Goal: Check status: Check status

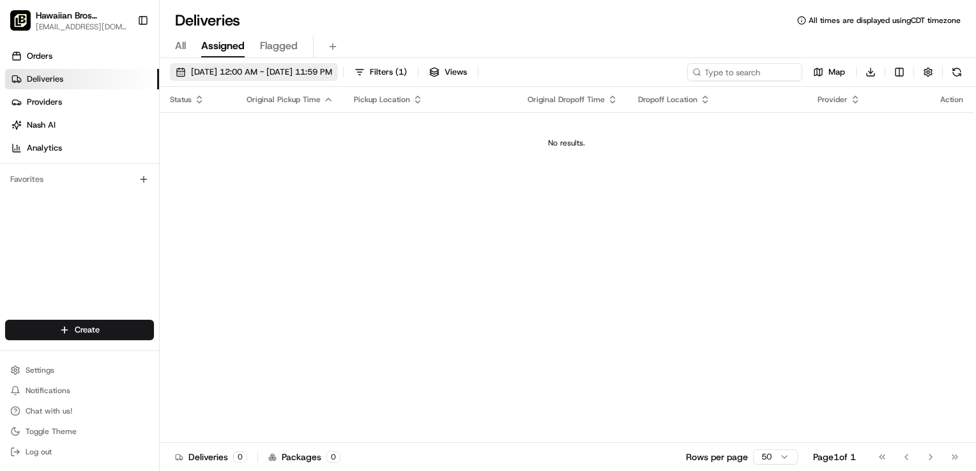
click at [311, 78] on button "[DATE] 12:00 AM - [DATE] 11:59 PM" at bounding box center [254, 72] width 168 height 18
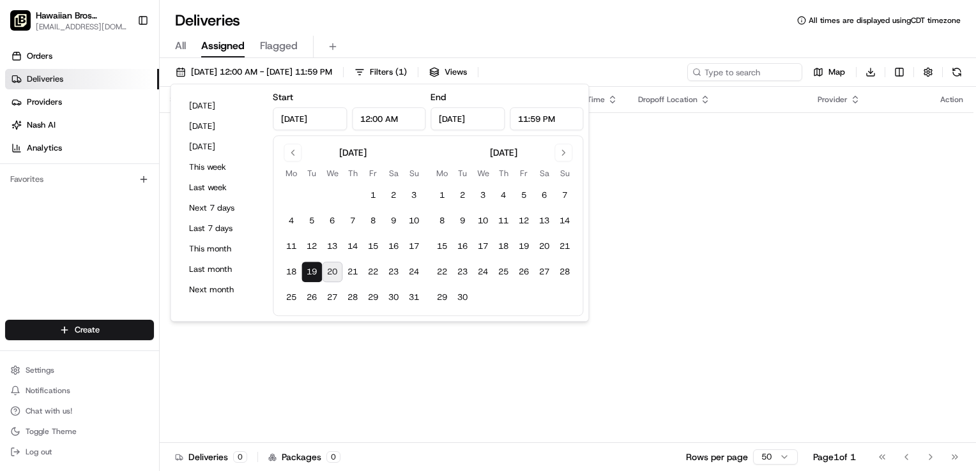
click at [332, 273] on button "20" at bounding box center [332, 272] width 20 height 20
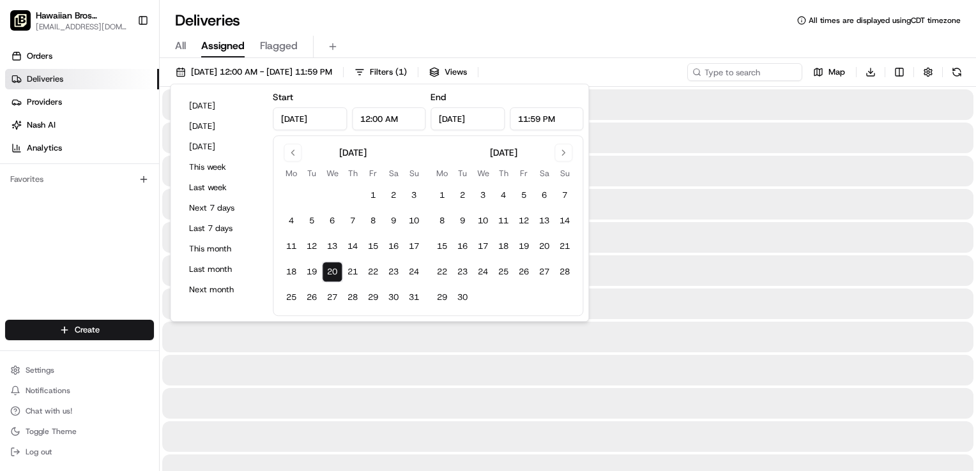
type input "[DATE]"
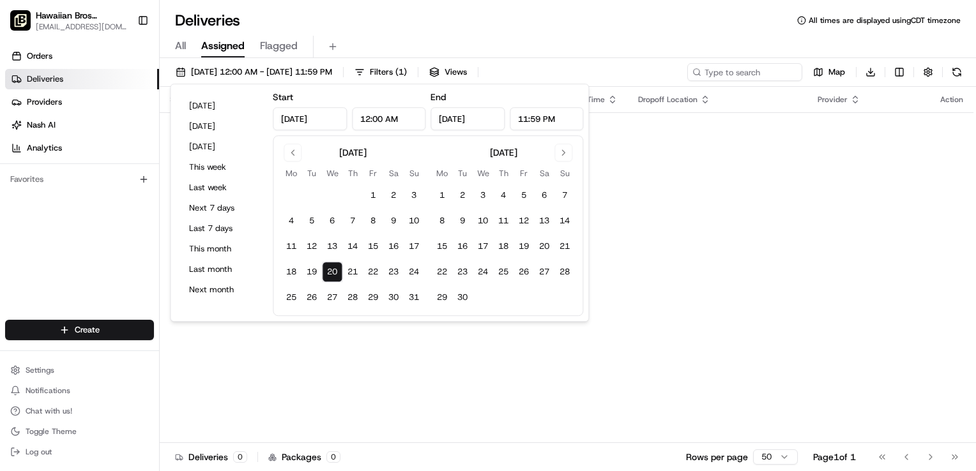
click at [745, 213] on div "Status Original Pickup Time Pickup Location Original Dropoff Time Dropoff Locat…" at bounding box center [567, 265] width 814 height 356
